Goal: Task Accomplishment & Management: Use online tool/utility

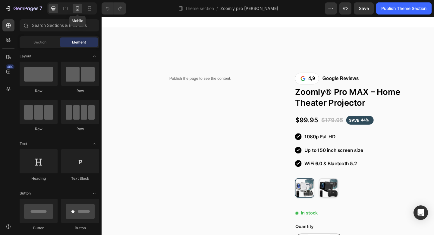
click at [78, 10] on icon at bounding box center [78, 8] width 6 height 6
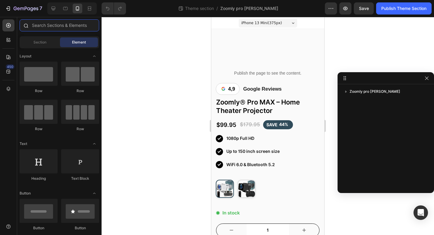
click at [45, 26] on input "text" at bounding box center [60, 25] width 80 height 12
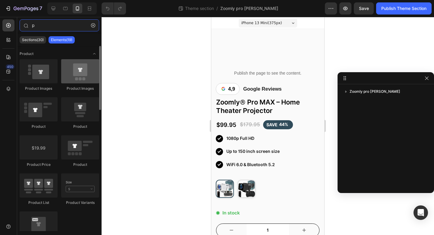
type input "p"
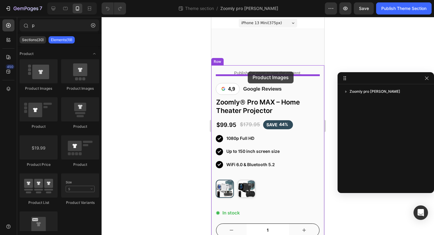
drag, startPoint x: 296, startPoint y: 93, endPoint x: 247, endPoint y: 71, distance: 53.1
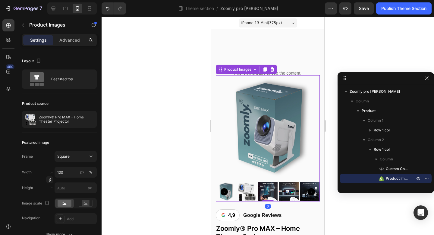
click at [316, 195] on img at bounding box center [310, 192] width 20 height 20
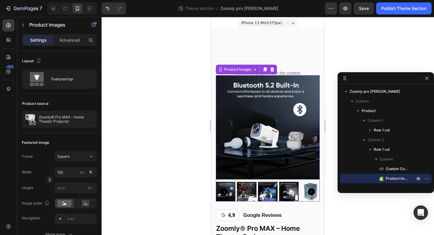
click at [222, 192] on icon "Carousel Back Arrow" at bounding box center [224, 191] width 7 height 7
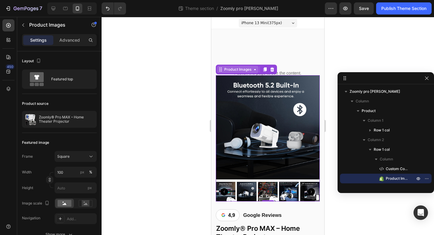
click at [227, 71] on div "Product Images" at bounding box center [238, 69] width 30 height 5
click at [227, 58] on div "Row 1 col" at bounding box center [227, 59] width 18 height 4
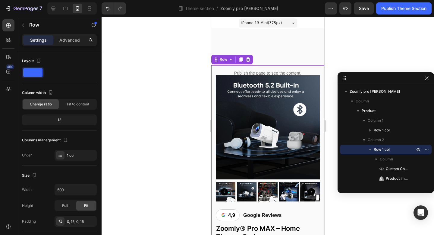
click at [182, 105] on div at bounding box center [268, 126] width 333 height 218
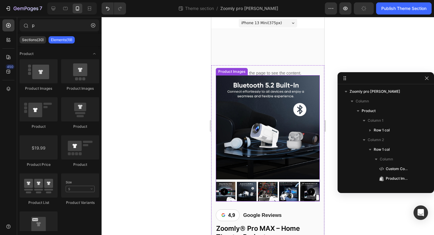
click at [234, 106] on img at bounding box center [268, 127] width 104 height 104
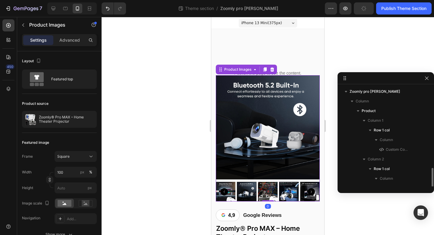
scroll to position [66, 0]
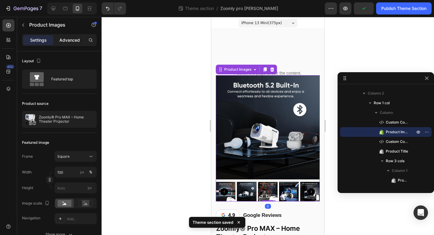
click at [75, 42] on p "Advanced" at bounding box center [69, 40] width 21 height 6
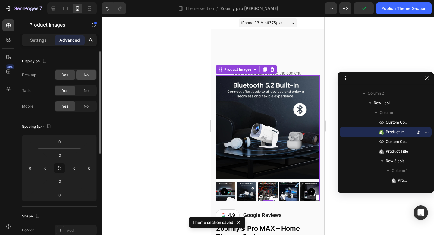
click at [84, 74] on span "No" at bounding box center [86, 74] width 5 height 5
click at [86, 92] on span "No" at bounding box center [86, 90] width 5 height 5
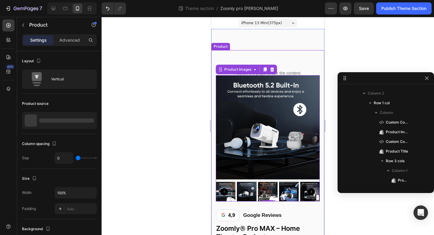
scroll to position [0, 0]
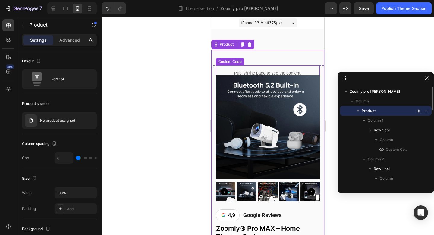
click at [287, 71] on p "Publish the page to see the content." at bounding box center [268, 73] width 104 height 6
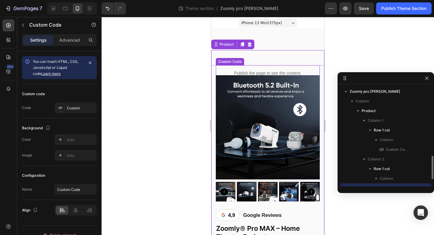
scroll to position [56, 0]
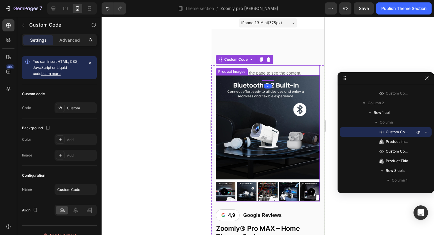
click at [224, 192] on icon "Carousel Back Arrow" at bounding box center [224, 191] width 7 height 7
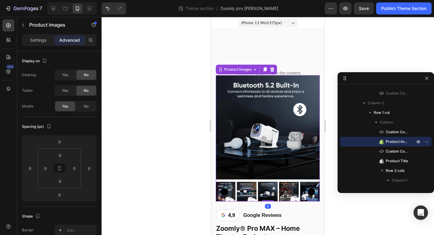
click at [224, 192] on icon "Carousel Back Arrow" at bounding box center [224, 191] width 7 height 7
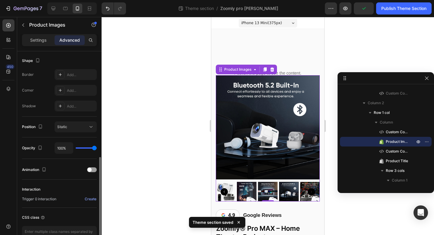
scroll to position [173, 0]
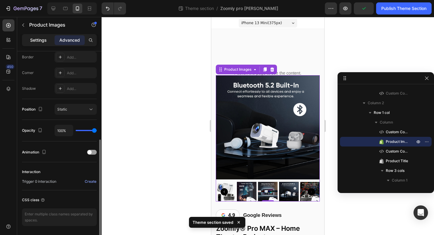
click at [35, 38] on p "Settings" at bounding box center [38, 40] width 17 height 6
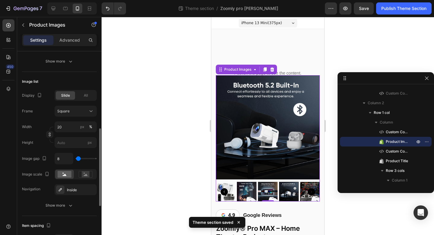
scroll to position [185, 0]
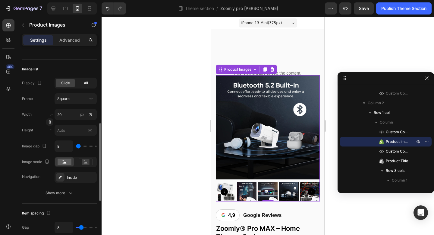
click at [87, 85] on span "All" at bounding box center [86, 82] width 4 height 5
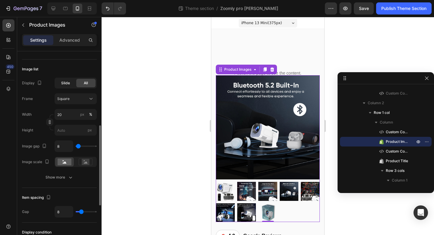
click at [69, 84] on span "Slide" at bounding box center [65, 82] width 9 height 5
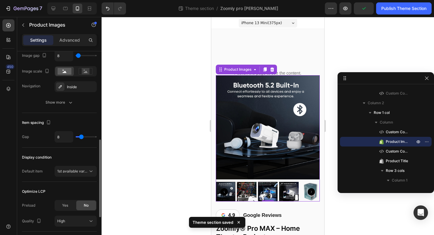
scroll to position [262, 0]
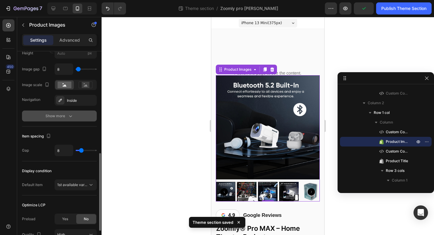
click at [65, 116] on div "Show more" at bounding box center [60, 116] width 28 height 6
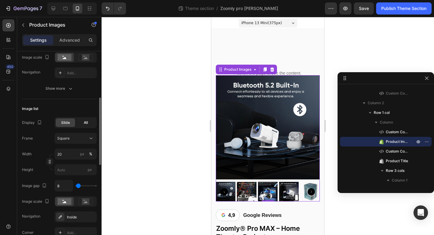
scroll to position [144, 0]
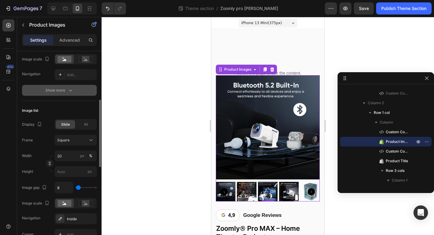
click at [69, 90] on icon "button" at bounding box center [70, 91] width 3 height 2
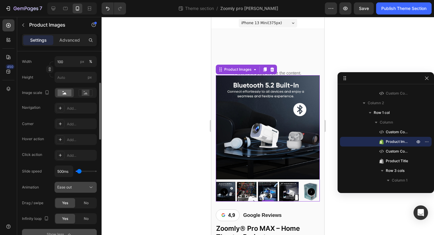
scroll to position [110, 0]
click at [224, 194] on icon "Carousel Back Arrow" at bounding box center [224, 191] width 7 height 7
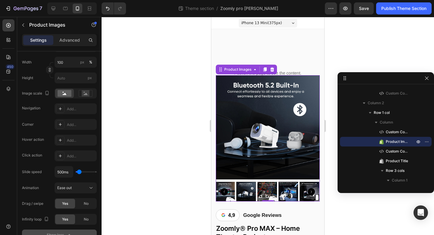
click at [224, 194] on icon "Carousel Back Arrow" at bounding box center [224, 191] width 7 height 7
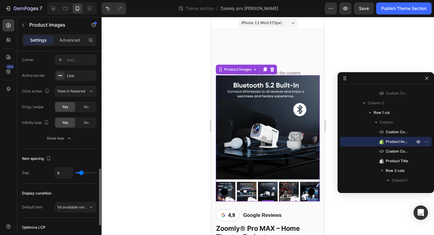
scroll to position [420, 0]
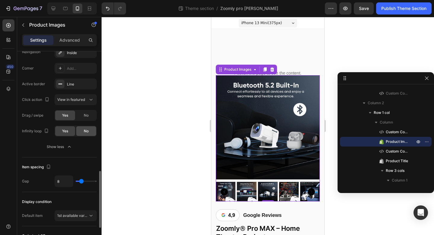
click at [81, 134] on div "No" at bounding box center [86, 131] width 20 height 10
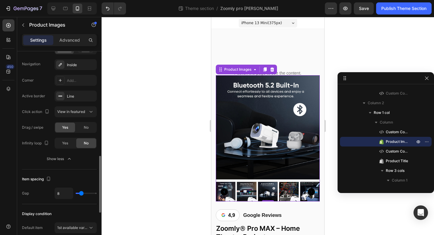
scroll to position [395, 0]
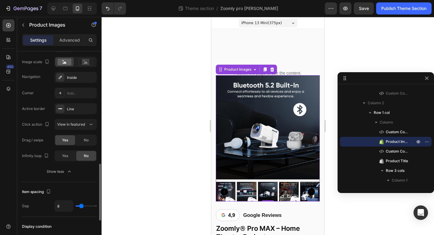
click at [84, 122] on span "View in featured" at bounding box center [71, 124] width 28 height 5
click at [28, 119] on div "Click action View in featured" at bounding box center [59, 124] width 75 height 11
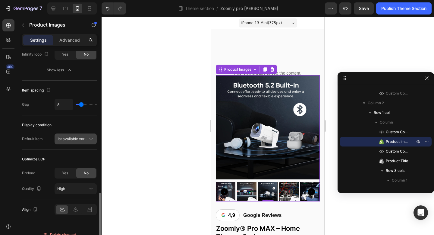
scroll to position [506, 0]
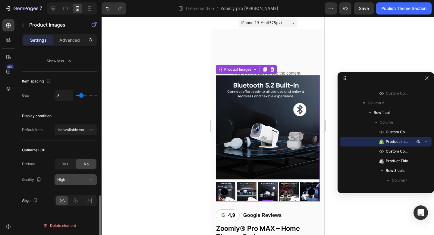
click at [68, 177] on div "High" at bounding box center [72, 179] width 31 height 5
click at [47, 180] on div "Quality High" at bounding box center [59, 179] width 75 height 11
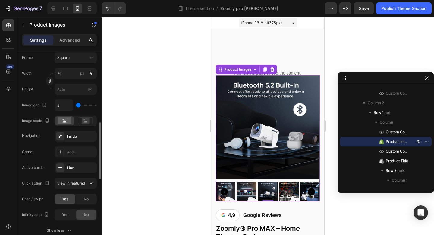
scroll to position [317, 0]
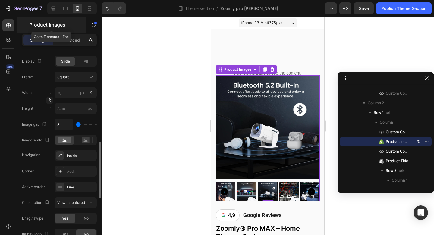
click at [26, 25] on button "button" at bounding box center [23, 25] width 10 height 10
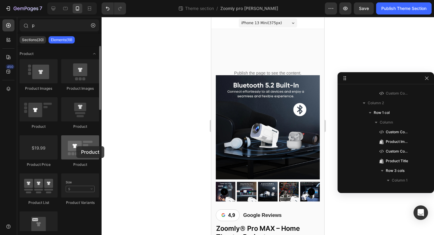
drag, startPoint x: 81, startPoint y: 143, endPoint x: 76, endPoint y: 146, distance: 5.2
click at [76, 146] on div at bounding box center [80, 147] width 38 height 24
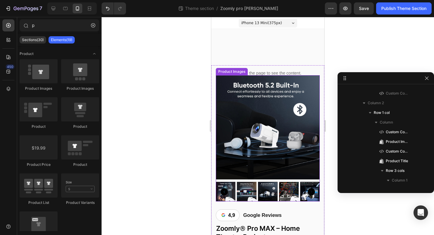
click at [233, 81] on img at bounding box center [268, 127] width 104 height 104
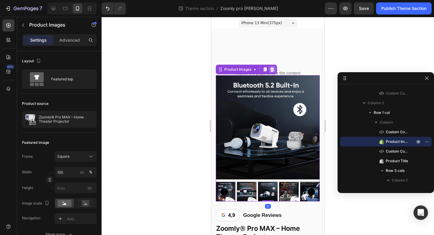
click at [275, 70] on icon at bounding box center [272, 69] width 5 height 5
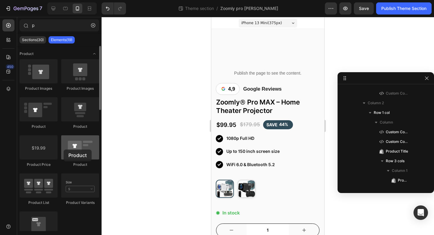
drag, startPoint x: 88, startPoint y: 145, endPoint x: 63, endPoint y: 149, distance: 24.7
click at [63, 149] on div at bounding box center [80, 147] width 38 height 24
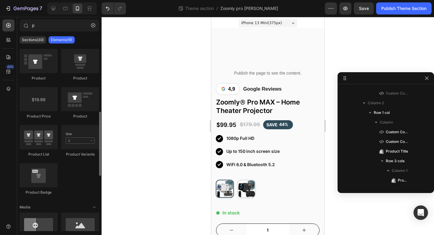
scroll to position [0, 0]
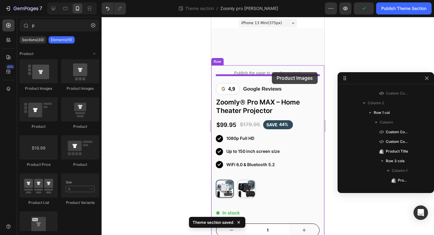
drag, startPoint x: 291, startPoint y: 90, endPoint x: 272, endPoint y: 72, distance: 26.5
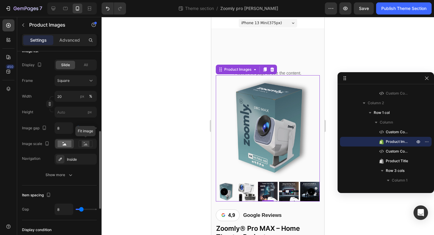
scroll to position [206, 0]
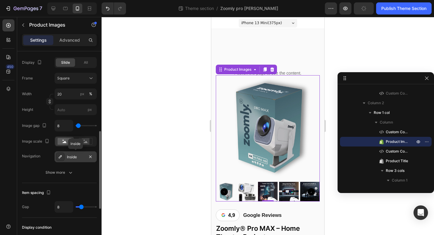
click at [76, 157] on div "Inside" at bounding box center [75, 156] width 17 height 5
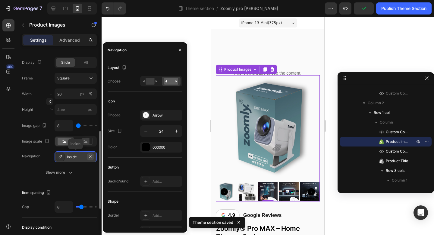
click at [88, 156] on icon "button" at bounding box center [90, 156] width 5 height 5
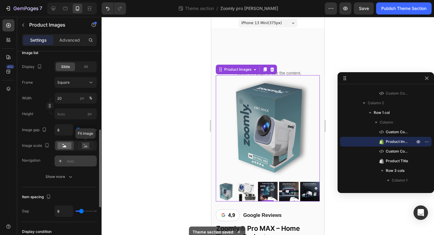
scroll to position [202, 0]
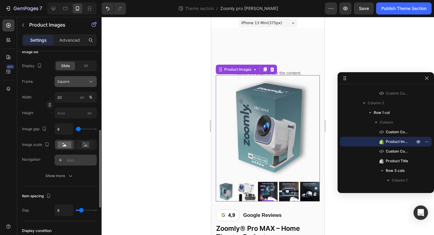
click at [90, 81] on icon at bounding box center [91, 81] width 6 height 6
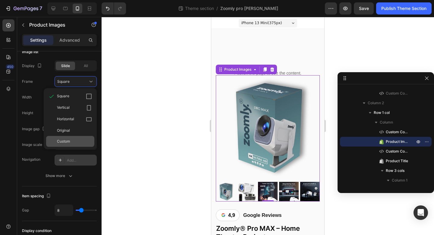
click at [66, 143] on span "Custom" at bounding box center [63, 140] width 13 height 5
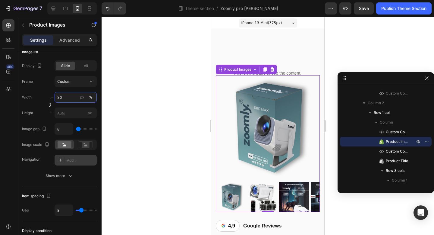
type input "3"
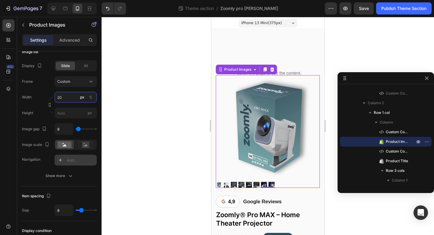
type input "2"
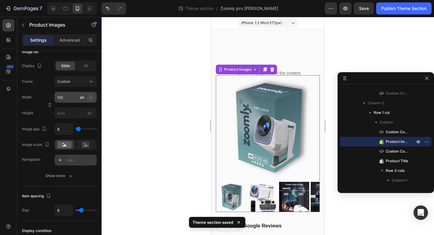
click at [92, 96] on button "%" at bounding box center [90, 97] width 7 height 7
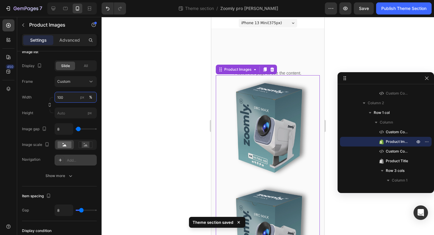
click at [72, 97] on input "100" at bounding box center [76, 97] width 42 height 11
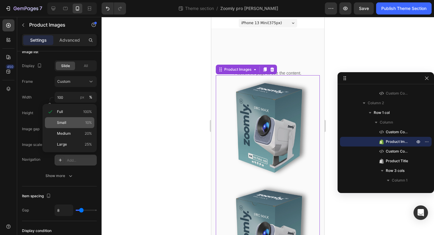
click at [73, 123] on p "Small 10%" at bounding box center [74, 122] width 35 height 5
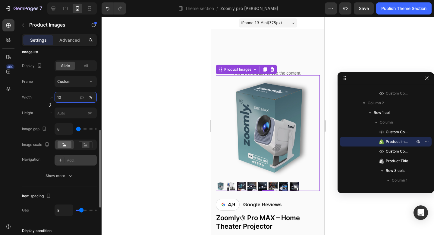
click at [73, 97] on input "10" at bounding box center [76, 97] width 42 height 11
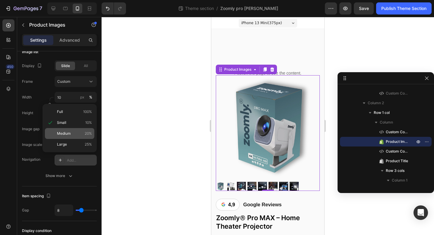
click at [73, 135] on p "Medium 20%" at bounding box center [74, 133] width 35 height 5
type input "20"
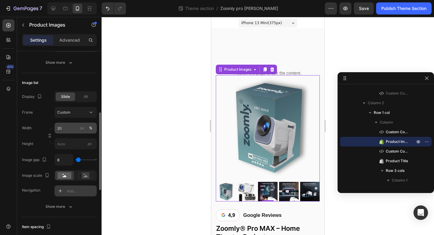
scroll to position [167, 0]
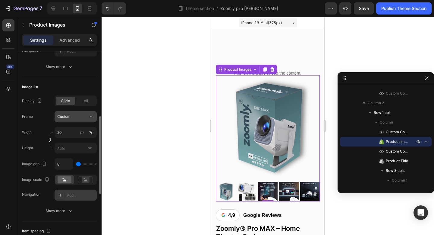
click at [76, 118] on div "Custom" at bounding box center [72, 116] width 30 height 5
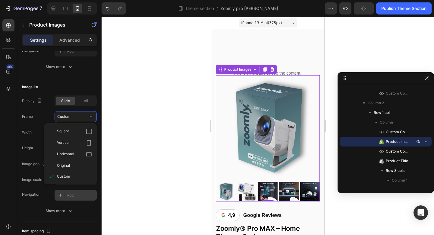
click at [31, 119] on label "Frame" at bounding box center [27, 116] width 11 height 5
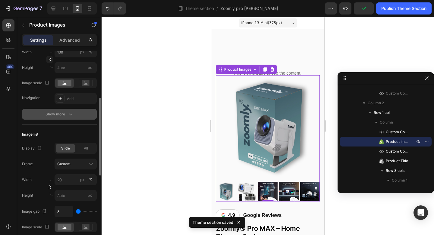
scroll to position [116, 0]
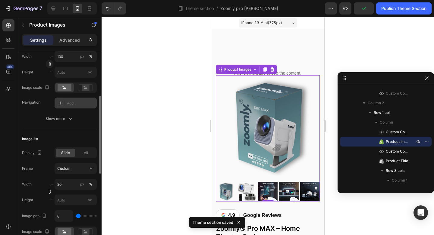
click at [70, 100] on div "Add..." at bounding box center [76, 102] width 42 height 11
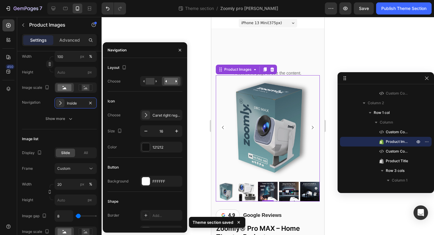
click at [38, 110] on div "Frame Square Width 100 px % Height px Image scale Navigation Inside Show more" at bounding box center [59, 79] width 75 height 89
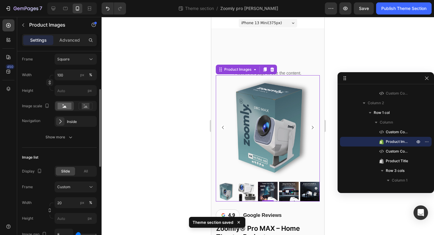
scroll to position [90, 0]
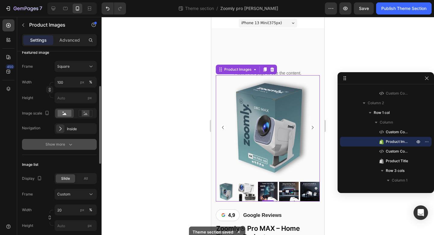
click at [62, 142] on div "Show more" at bounding box center [60, 144] width 28 height 6
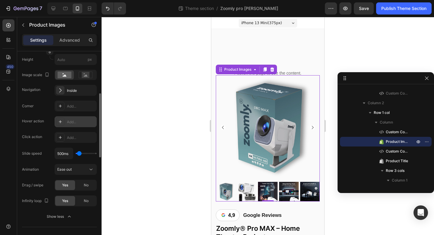
scroll to position [129, 0]
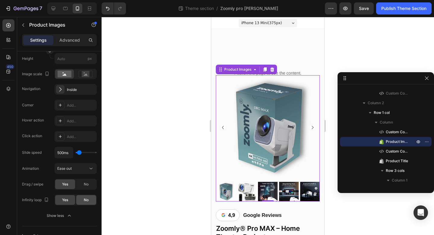
click at [83, 199] on div "No" at bounding box center [86, 200] width 20 height 10
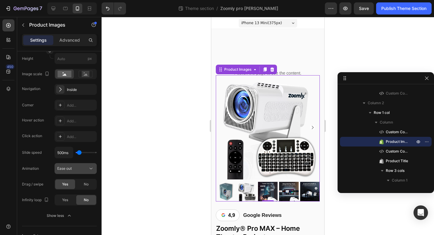
click at [79, 170] on div "Ease out" at bounding box center [72, 168] width 31 height 5
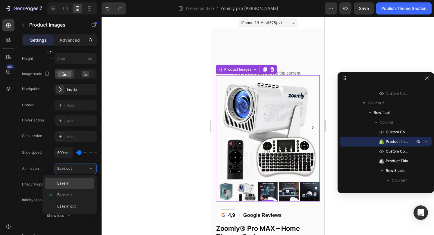
click at [77, 184] on p "Ease in" at bounding box center [74, 182] width 34 height 5
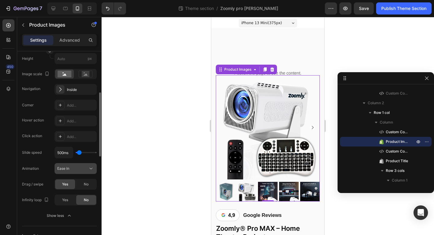
click at [78, 166] on div "Ease in" at bounding box center [72, 168] width 31 height 5
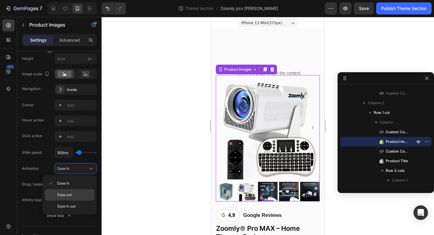
click at [79, 200] on div "Ease out" at bounding box center [69, 205] width 49 height 11
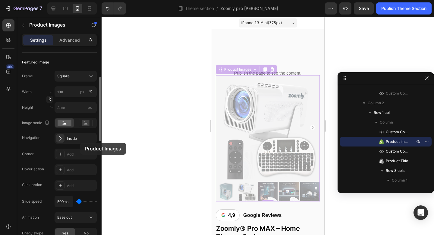
scroll to position [80, 0]
click at [89, 138] on icon "button" at bounding box center [90, 138] width 5 height 5
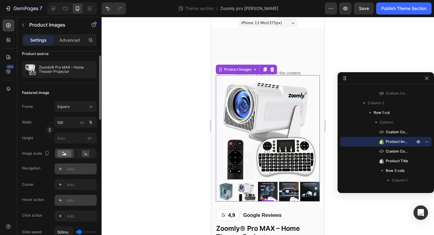
scroll to position [40, 0]
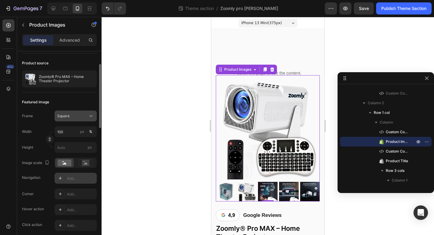
click at [76, 115] on div "Square" at bounding box center [72, 115] width 30 height 5
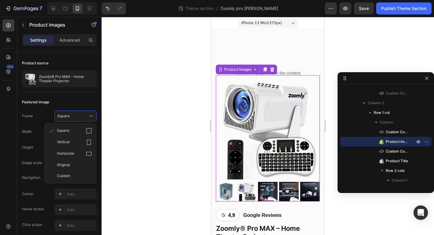
click at [31, 117] on label "Frame" at bounding box center [27, 115] width 11 height 5
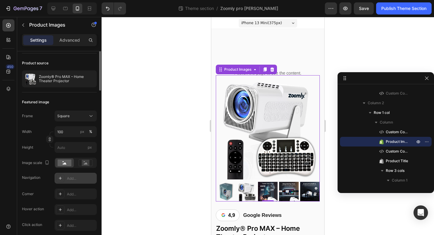
scroll to position [0, 0]
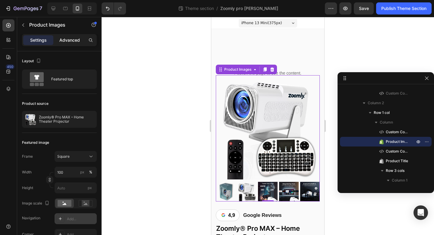
click at [67, 40] on p "Advanced" at bounding box center [69, 40] width 21 height 6
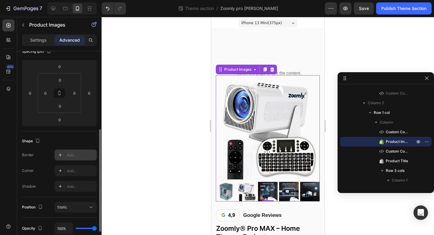
scroll to position [101, 0]
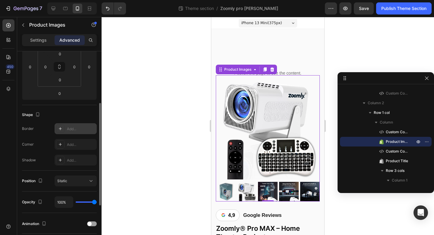
click at [70, 129] on div "Add..." at bounding box center [81, 128] width 28 height 5
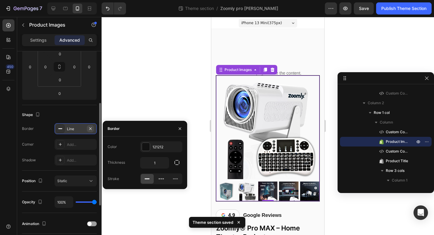
click at [92, 128] on icon "button" at bounding box center [90, 128] width 5 height 5
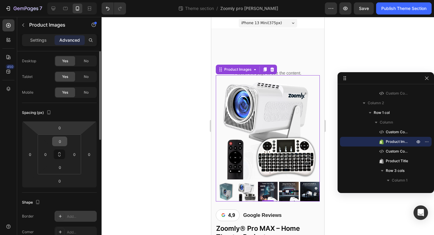
scroll to position [0, 0]
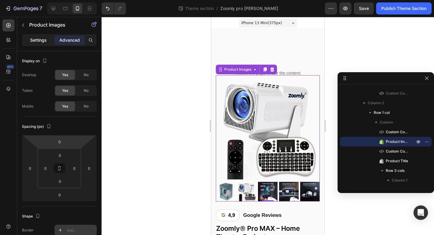
click at [44, 39] on p "Settings" at bounding box center [38, 40] width 17 height 6
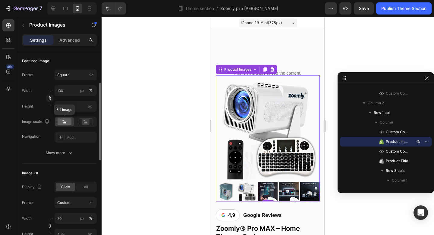
scroll to position [99, 0]
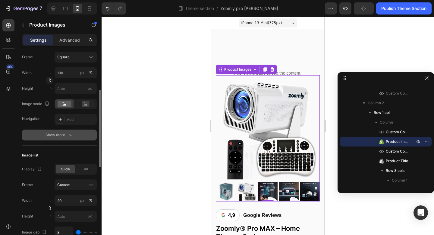
click at [59, 134] on div "Show more" at bounding box center [60, 135] width 28 height 6
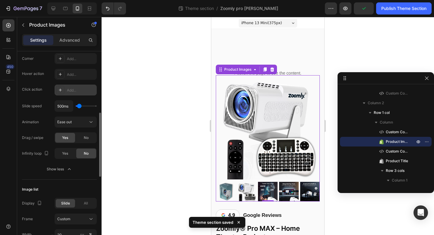
scroll to position [183, 0]
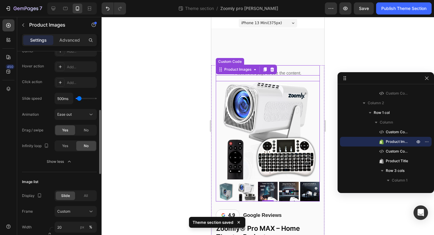
click at [308, 70] on p "Publish the page to see the content." at bounding box center [268, 73] width 104 height 6
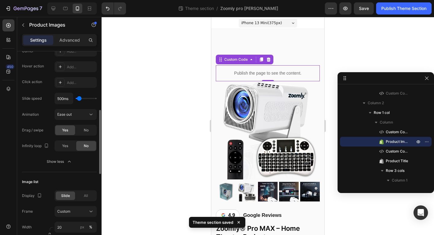
scroll to position [0, 0]
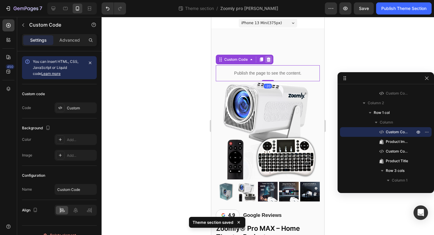
click at [269, 58] on icon at bounding box center [269, 59] width 4 height 4
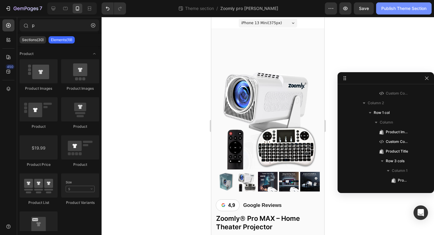
click at [405, 9] on div "Publish Theme Section" at bounding box center [404, 8] width 45 height 6
click at [55, 10] on icon at bounding box center [53, 8] width 6 height 6
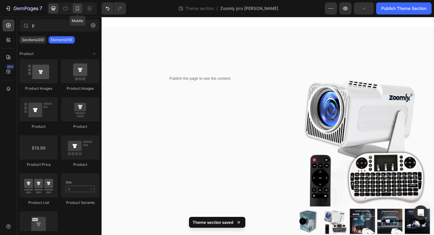
click at [79, 7] on icon at bounding box center [78, 8] width 6 height 6
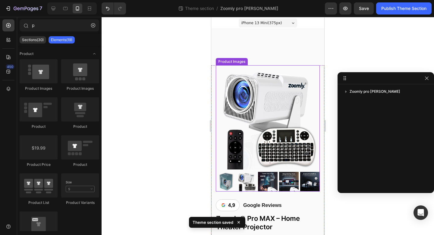
click at [268, 91] on img at bounding box center [268, 117] width 104 height 104
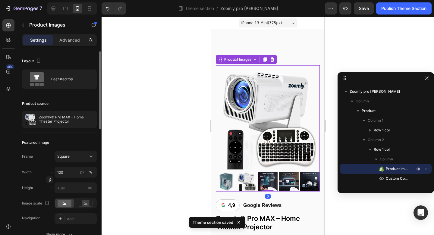
drag, startPoint x: 66, startPoint y: 41, endPoint x: 78, endPoint y: 58, distance: 20.8
click at [66, 41] on p "Advanced" at bounding box center [69, 40] width 21 height 6
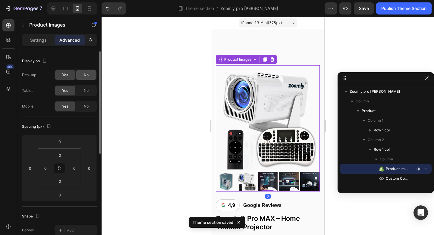
click at [81, 77] on div "No" at bounding box center [86, 75] width 20 height 10
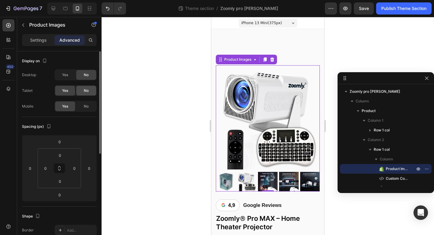
click at [83, 89] on div "No" at bounding box center [86, 91] width 20 height 10
click at [65, 9] on icon at bounding box center [65, 8] width 6 height 6
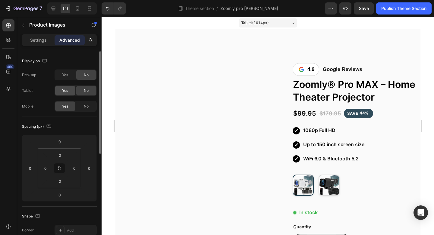
click at [65, 86] on div "Yes" at bounding box center [65, 91] width 20 height 10
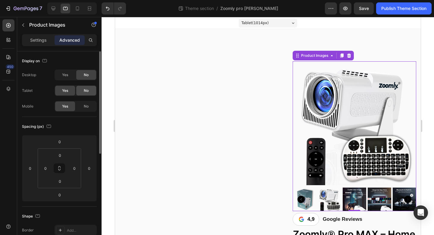
click at [79, 88] on div "No" at bounding box center [86, 91] width 20 height 10
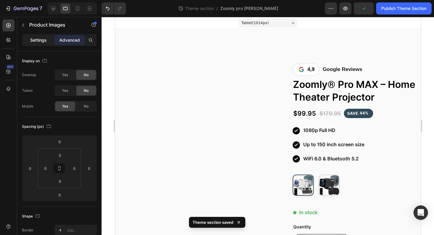
click at [46, 38] on p "Settings" at bounding box center [38, 40] width 17 height 6
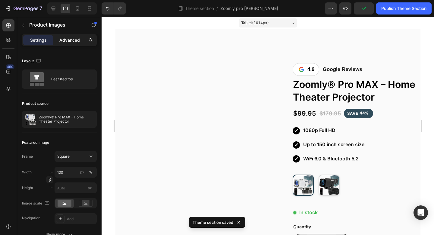
click at [64, 40] on p "Advanced" at bounding box center [69, 40] width 21 height 6
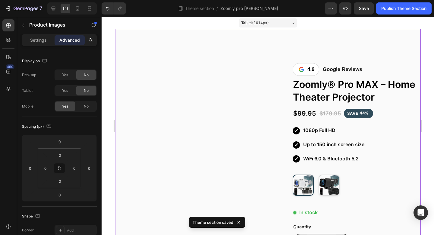
click at [53, 8] on icon at bounding box center [53, 8] width 6 height 6
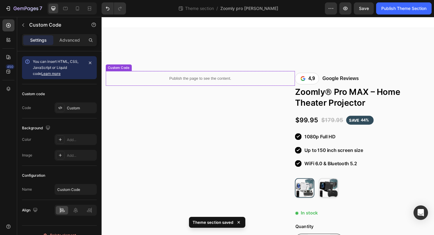
click at [200, 84] on p "Publish the page to see the content." at bounding box center [209, 84] width 206 height 6
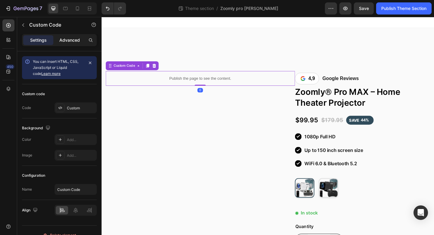
click at [74, 41] on p "Advanced" at bounding box center [69, 40] width 21 height 6
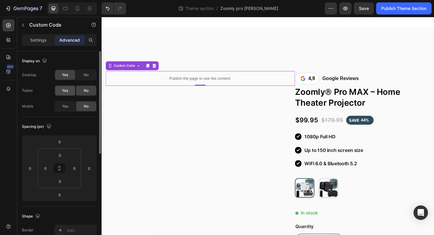
click at [68, 87] on div "Yes" at bounding box center [65, 91] width 20 height 10
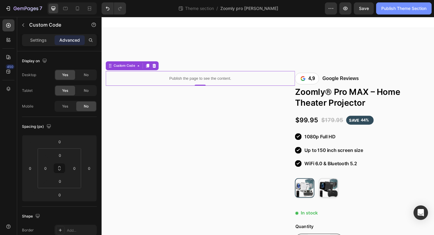
click at [402, 5] on div "Publish Theme Section" at bounding box center [404, 8] width 45 height 6
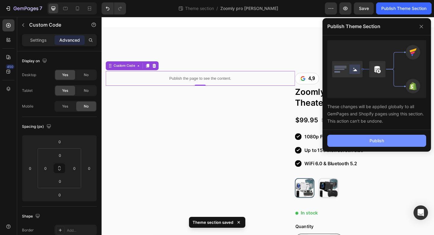
click at [341, 138] on button "Publish" at bounding box center [377, 141] width 99 height 12
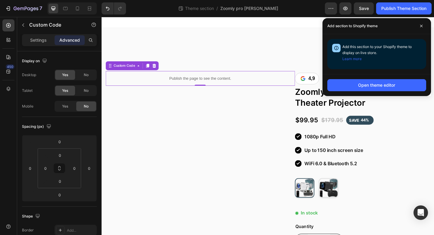
click at [78, 10] on icon at bounding box center [78, 8] width 6 height 6
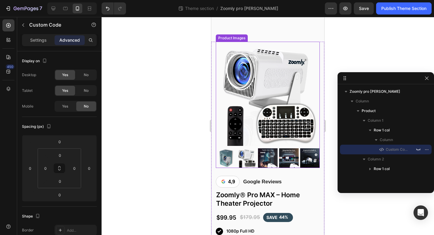
scroll to position [59, 0]
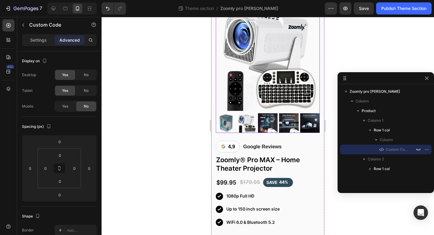
click at [251, 128] on img at bounding box center [247, 123] width 20 height 20
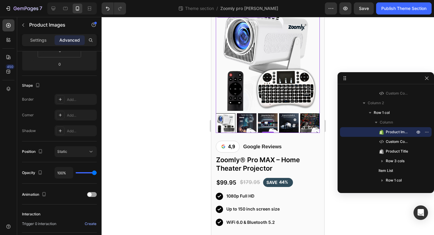
scroll to position [0, 0]
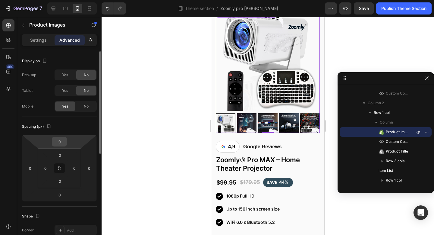
click at [59, 139] on input "0" at bounding box center [59, 141] width 12 height 9
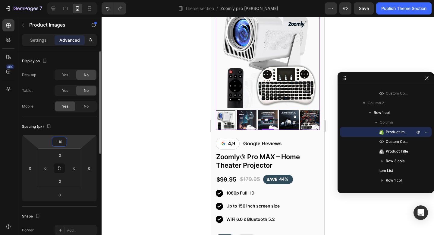
type input "-1"
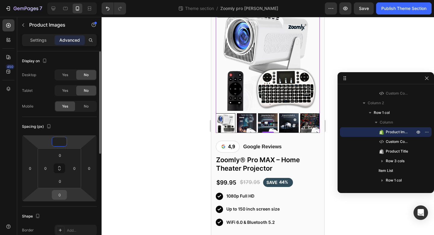
click at [59, 194] on input "0" at bounding box center [59, 194] width 12 height 9
type input "0"
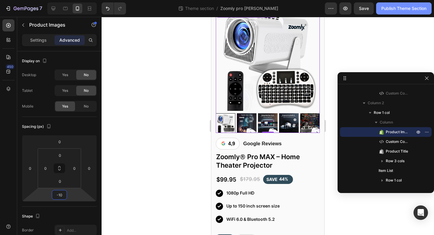
type input "-10"
click at [386, 10] on div "Publish Theme Section" at bounding box center [404, 8] width 45 height 6
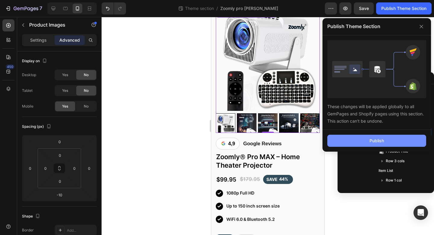
click at [342, 137] on button "Publish" at bounding box center [377, 141] width 99 height 12
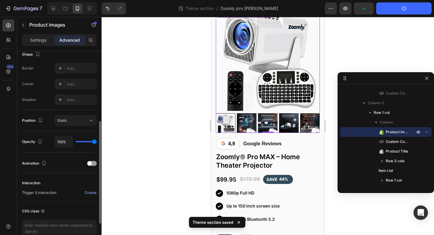
scroll to position [148, 0]
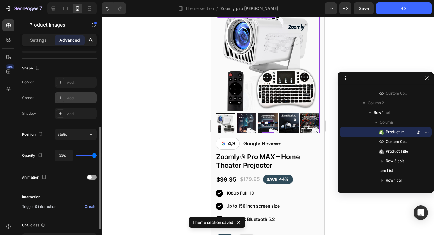
click at [82, 98] on div "Add..." at bounding box center [81, 97] width 28 height 5
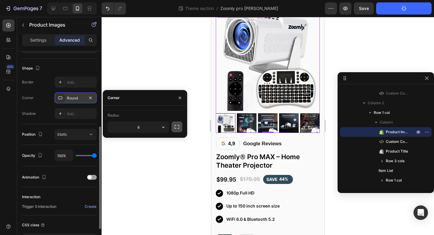
click at [178, 126] on icon "button" at bounding box center [177, 127] width 6 height 6
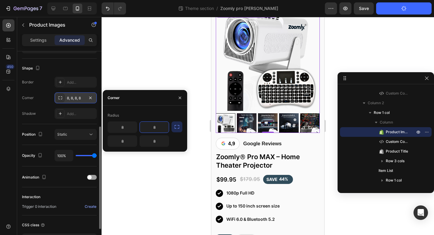
click at [162, 126] on input "8" at bounding box center [154, 127] width 29 height 11
type input "20"
click at [179, 126] on icon "button" at bounding box center [177, 127] width 6 height 6
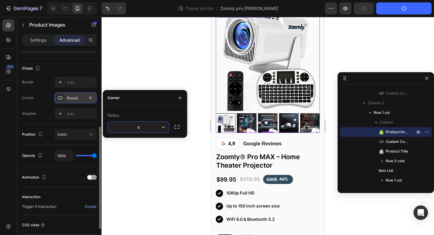
click at [151, 125] on input "8" at bounding box center [138, 127] width 61 height 11
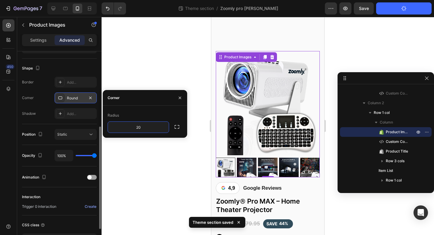
scroll to position [14, 0]
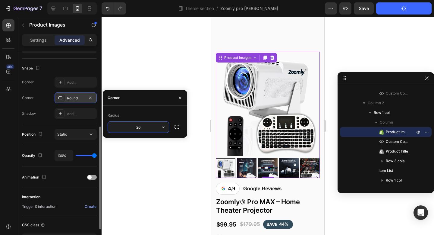
type input "2"
click at [245, 165] on img at bounding box center [247, 168] width 20 height 20
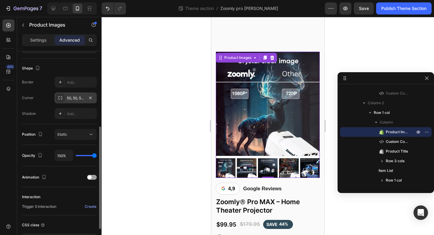
click at [73, 100] on div "50, 50, 50, 50" at bounding box center [76, 97] width 42 height 11
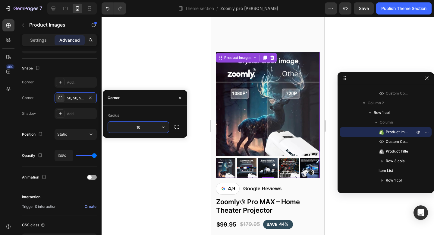
type input "100"
click at [146, 80] on div at bounding box center [268, 126] width 333 height 218
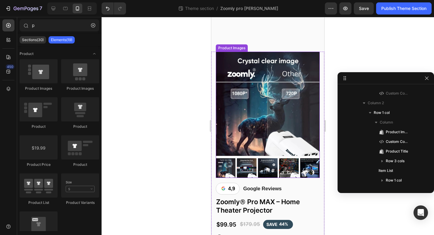
click at [230, 126] on img at bounding box center [268, 104] width 104 height 104
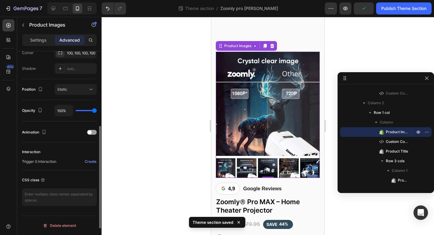
scroll to position [171, 0]
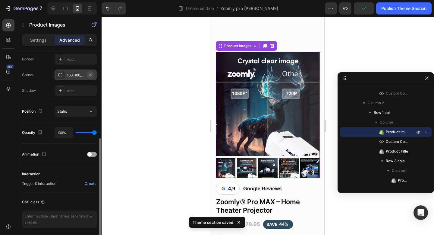
click at [89, 75] on icon "button" at bounding box center [90, 74] width 5 height 5
click at [82, 109] on div "Static" at bounding box center [72, 111] width 31 height 5
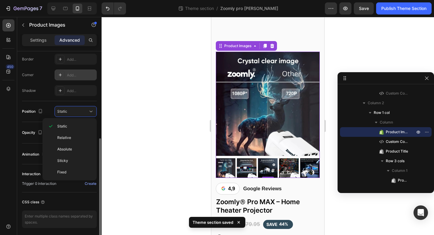
click at [33, 179] on div "Interaction Trigger 0 interaction Create" at bounding box center [59, 178] width 75 height 18
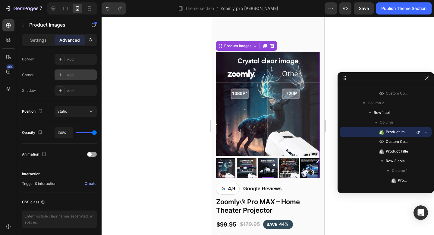
scroll to position [0, 0]
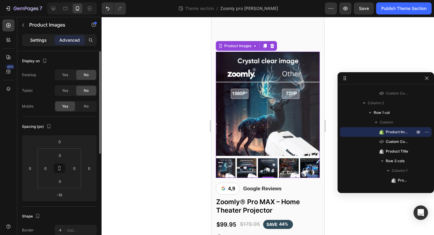
click at [43, 38] on p "Settings" at bounding box center [38, 40] width 17 height 6
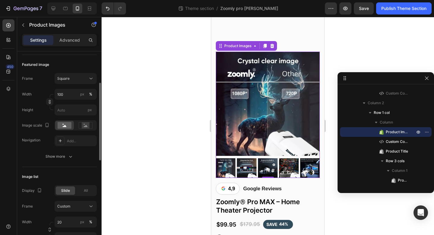
scroll to position [83, 0]
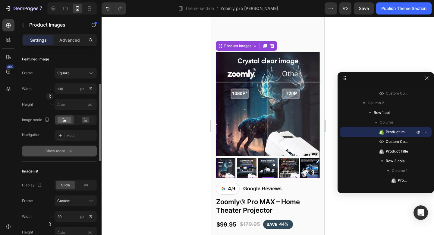
click at [53, 147] on button "Show more" at bounding box center [59, 150] width 75 height 11
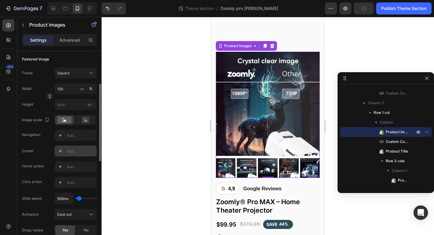
click at [72, 148] on div "Add..." at bounding box center [81, 150] width 28 height 5
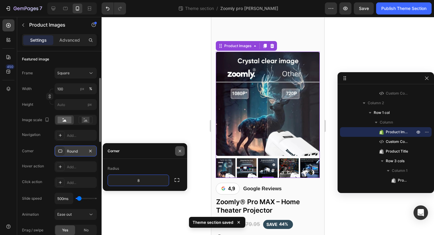
click at [179, 149] on icon "button" at bounding box center [180, 150] width 5 height 5
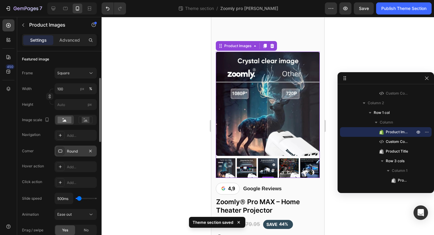
click at [75, 153] on div "Round" at bounding box center [75, 150] width 17 height 5
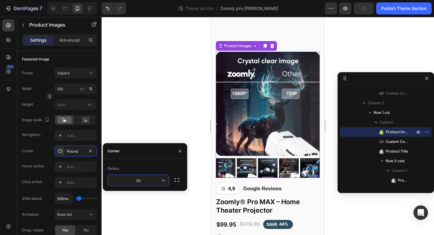
type input "2"
type input "15"
click at [179, 96] on div at bounding box center [268, 126] width 333 height 218
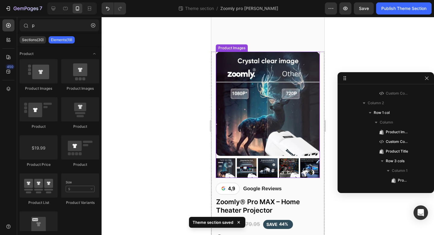
click at [225, 167] on div at bounding box center [226, 168] width 20 height 20
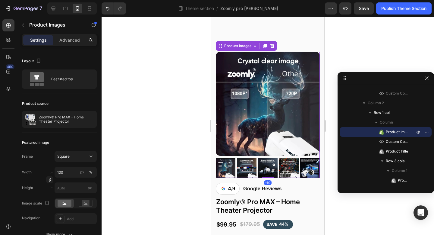
click at [226, 167] on div at bounding box center [226, 168] width 20 height 20
click at [249, 164] on img at bounding box center [247, 168] width 20 height 20
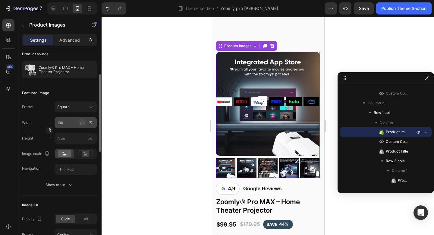
scroll to position [53, 0]
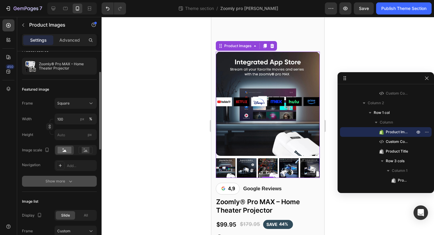
click at [69, 186] on button "Show more" at bounding box center [59, 181] width 75 height 11
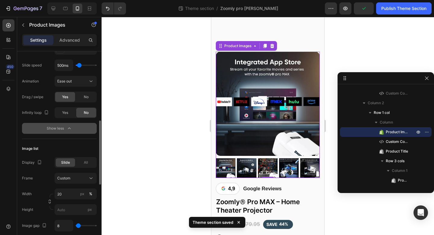
scroll to position [287, 0]
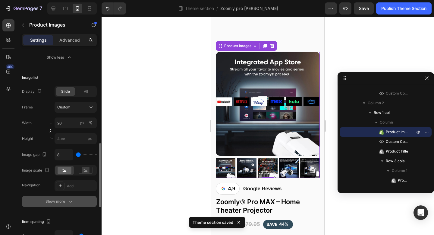
click at [64, 196] on button "Show more" at bounding box center [59, 201] width 75 height 11
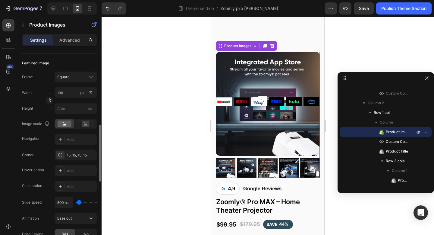
scroll to position [119, 0]
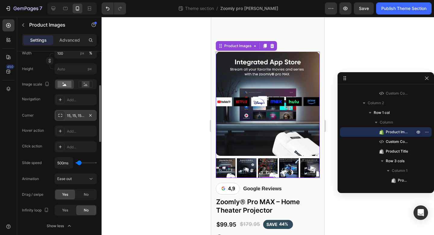
click at [75, 115] on div "15, 15, 15, 15" at bounding box center [75, 115] width 17 height 5
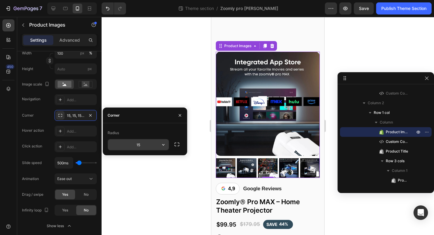
click at [144, 146] on input "15" at bounding box center [138, 144] width 61 height 11
type input "10"
click at [162, 74] on div at bounding box center [268, 126] width 333 height 218
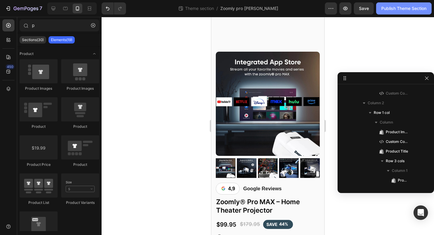
click at [383, 9] on div "Publish Theme Section" at bounding box center [404, 8] width 45 height 6
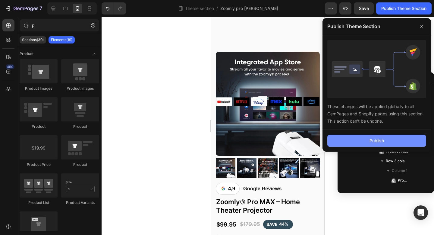
click at [344, 140] on button "Publish" at bounding box center [377, 141] width 99 height 12
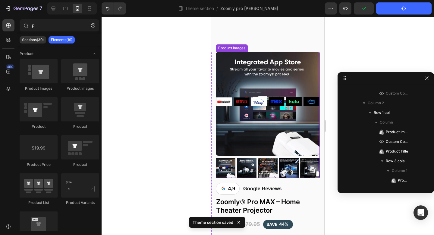
click at [227, 78] on img at bounding box center [268, 104] width 104 height 104
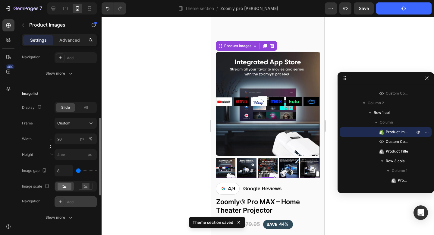
scroll to position [172, 0]
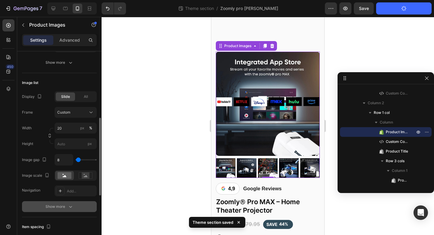
click at [64, 204] on div "Show more" at bounding box center [60, 206] width 28 height 6
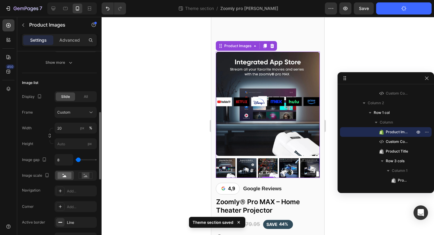
scroll to position [183, 0]
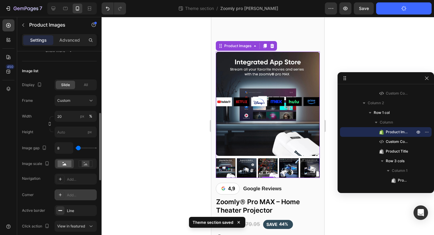
click at [71, 193] on div "Add..." at bounding box center [81, 194] width 28 height 5
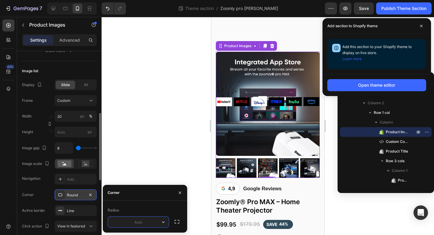
type input "6"
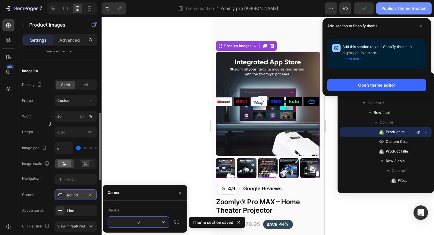
click at [391, 8] on div "Publish Theme Section" at bounding box center [404, 8] width 45 height 6
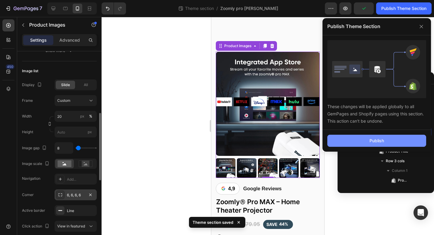
click at [366, 139] on button "Publish" at bounding box center [377, 141] width 99 height 12
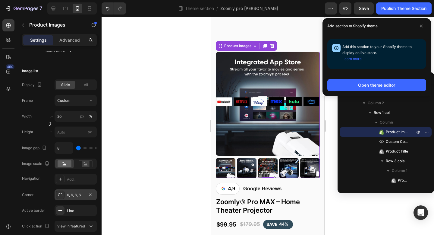
scroll to position [395, 0]
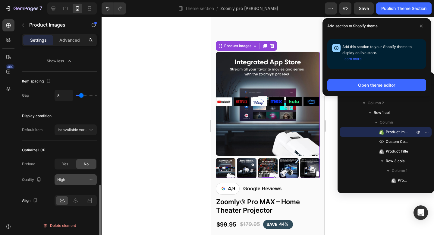
click at [77, 177] on div "High" at bounding box center [72, 179] width 31 height 5
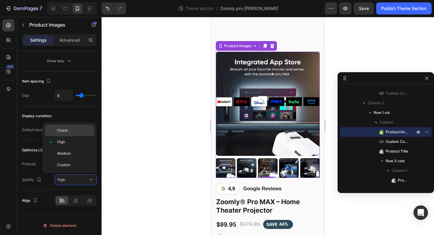
click at [72, 125] on div "Finest" at bounding box center [69, 130] width 49 height 11
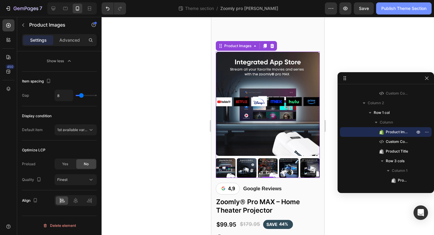
click at [395, 7] on div "Publish Theme Section" at bounding box center [404, 8] width 45 height 6
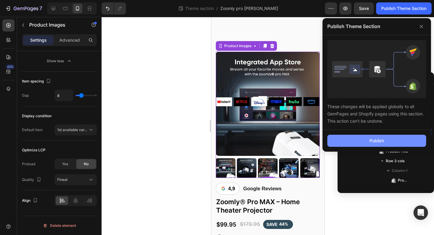
click at [368, 139] on button "Publish" at bounding box center [377, 141] width 99 height 12
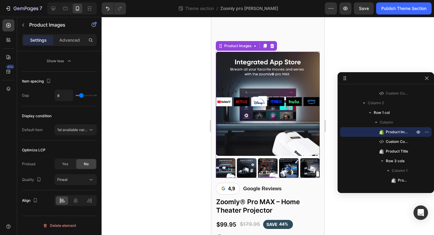
click at [302, 122] on img at bounding box center [268, 104] width 104 height 104
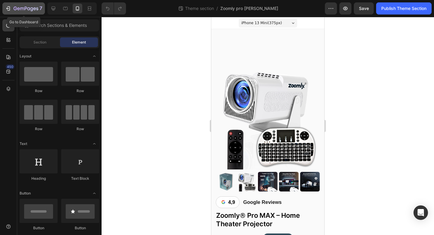
click at [11, 7] on icon "button" at bounding box center [8, 8] width 6 height 6
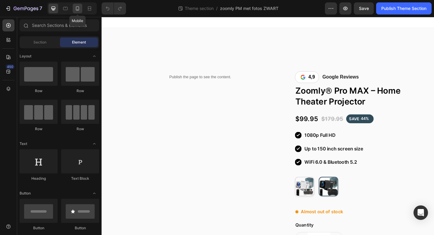
click at [77, 10] on icon at bounding box center [78, 8] width 6 height 6
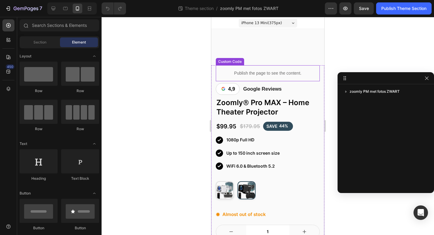
click at [244, 73] on p "Publish the page to see the content." at bounding box center [268, 73] width 104 height 6
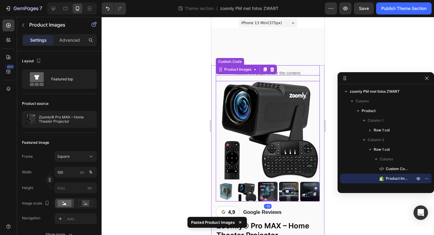
click at [288, 68] on div "Publish the page to see the content." at bounding box center [268, 73] width 104 height 16
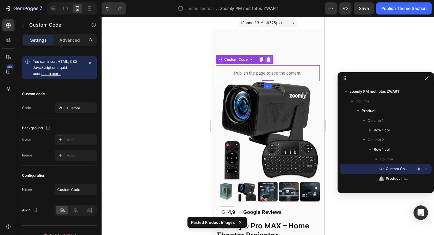
click at [270, 59] on icon at bounding box center [269, 59] width 4 height 4
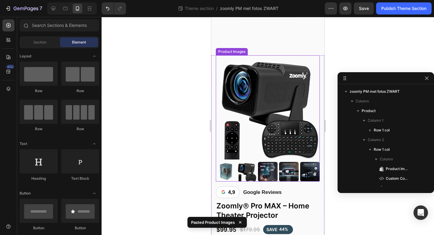
scroll to position [11, 0]
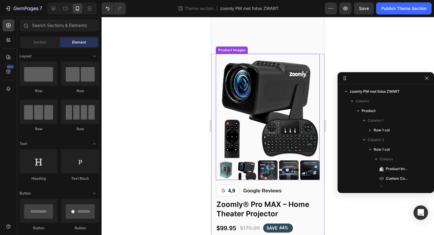
click at [267, 168] on img at bounding box center [268, 170] width 20 height 20
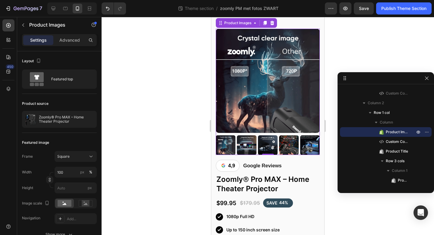
scroll to position [35, 0]
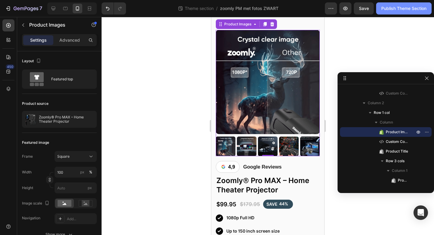
click at [402, 3] on button "Publish Theme Section" at bounding box center [404, 8] width 56 height 12
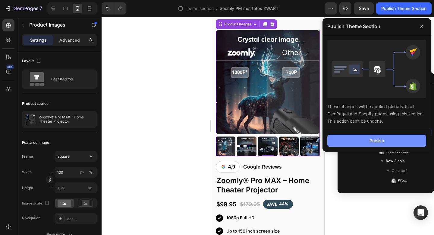
click at [346, 136] on button "Publish" at bounding box center [377, 141] width 99 height 12
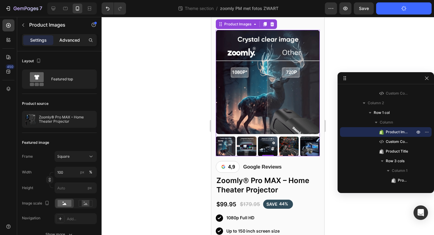
click at [76, 39] on p "Advanced" at bounding box center [69, 40] width 21 height 6
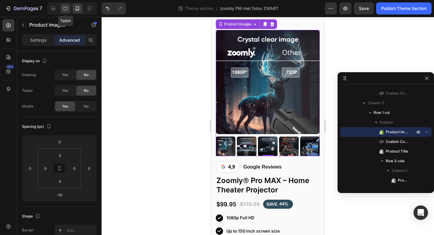
click at [67, 11] on icon at bounding box center [65, 8] width 6 height 6
type input "0"
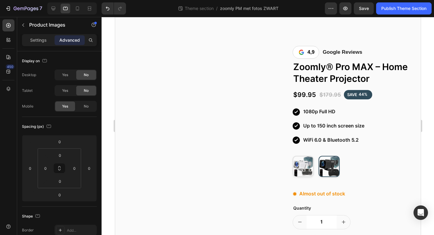
scroll to position [14, 0]
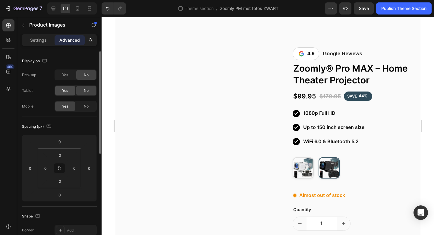
click at [61, 92] on div "Yes" at bounding box center [65, 91] width 20 height 10
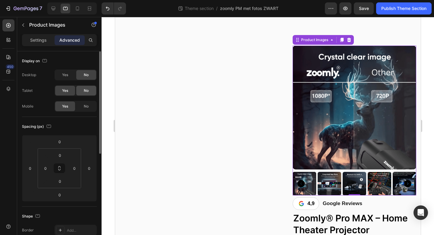
click at [86, 94] on div "No" at bounding box center [86, 91] width 20 height 10
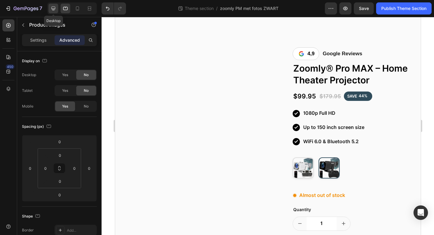
click at [55, 7] on icon at bounding box center [54, 9] width 4 height 4
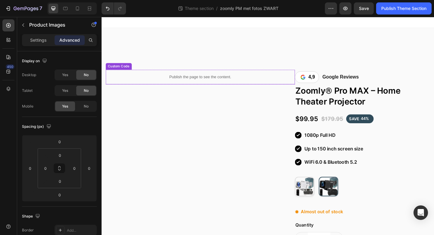
click at [195, 79] on p "Publish the page to see the content." at bounding box center [209, 82] width 206 height 6
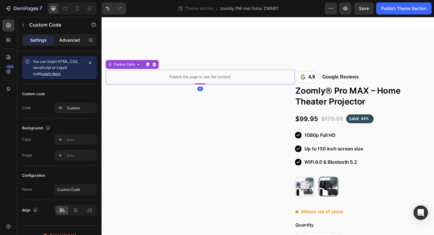
click at [71, 38] on p "Advanced" at bounding box center [69, 40] width 21 height 6
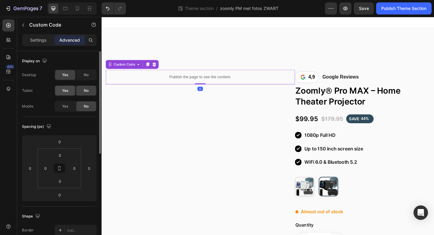
click at [68, 89] on span "Yes" at bounding box center [65, 90] width 6 height 5
click at [136, 70] on div "Custom Code" at bounding box center [126, 68] width 26 height 5
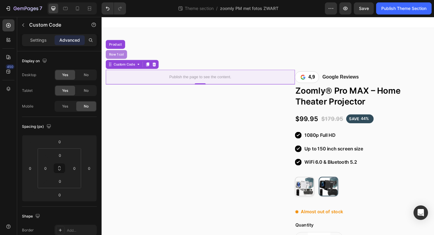
click at [125, 60] on div "Row 1 col" at bounding box center [117, 58] width 23 height 10
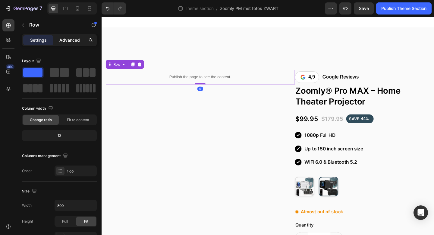
click at [73, 40] on p "Advanced" at bounding box center [69, 40] width 21 height 6
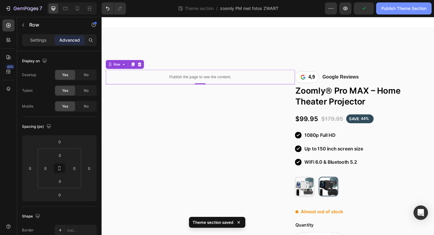
click at [404, 4] on button "Publish Theme Section" at bounding box center [404, 8] width 56 height 12
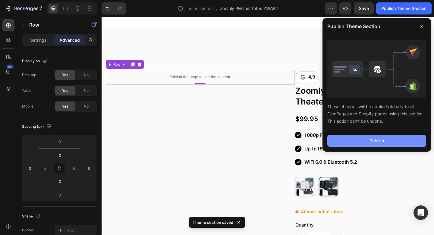
click at [349, 137] on button "Publish" at bounding box center [377, 141] width 99 height 12
